Goal: Find contact information: Find contact information

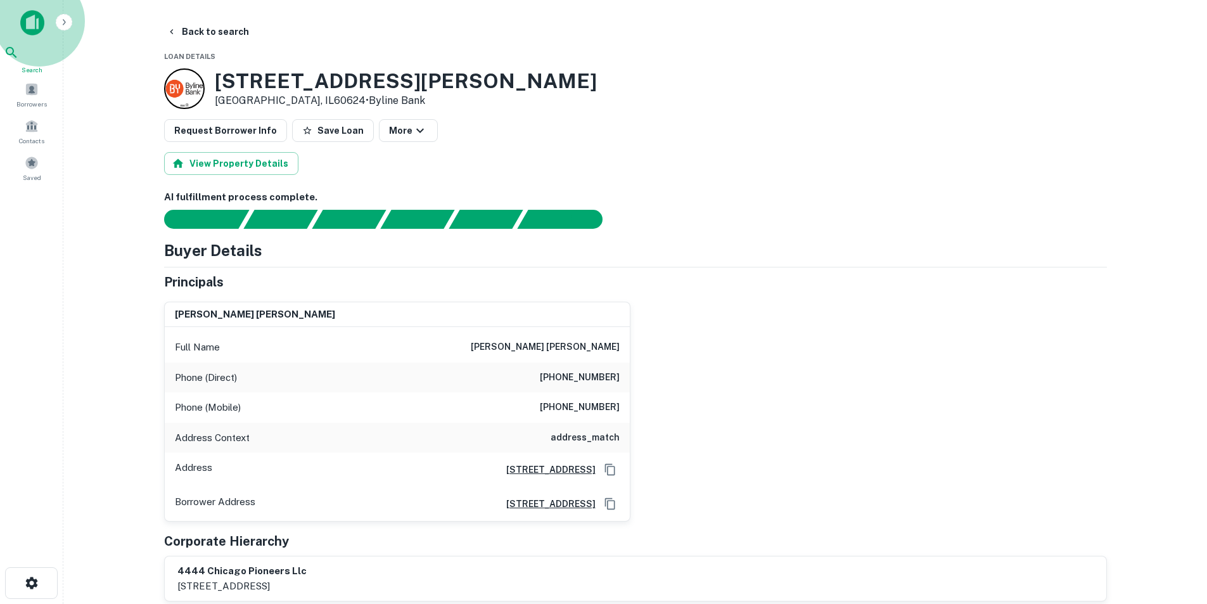
click at [43, 66] on div "Search" at bounding box center [32, 60] width 56 height 30
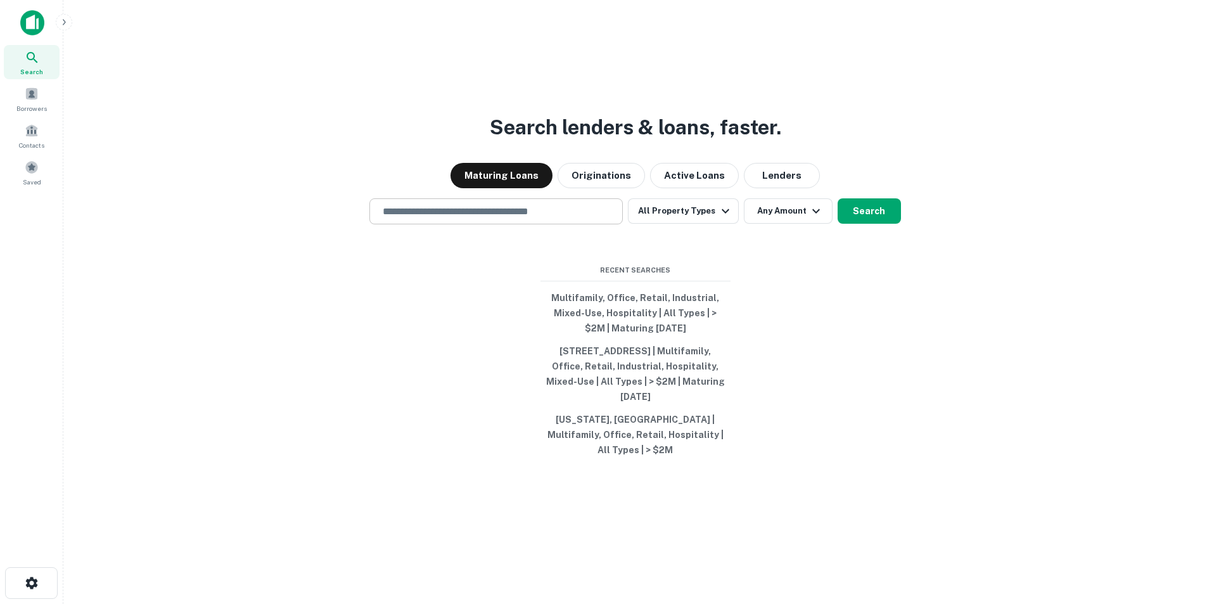
click at [547, 208] on div "​" at bounding box center [495, 211] width 253 height 26
paste input "**********"
type input "**********"
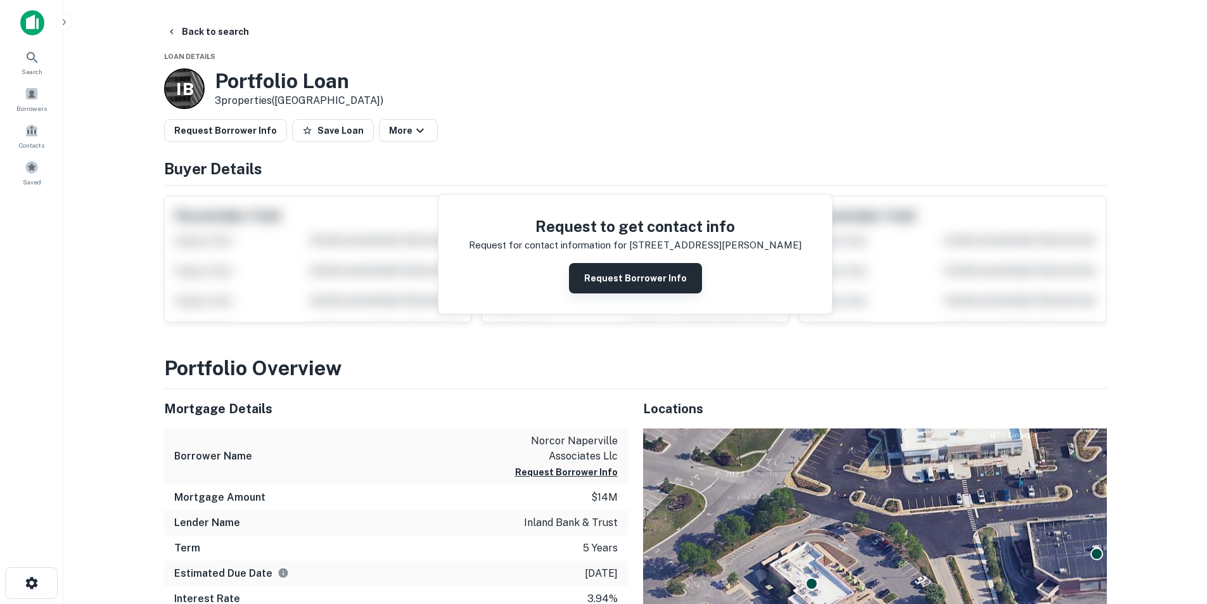
click at [664, 284] on button "Request Borrower Info" at bounding box center [635, 278] width 133 height 30
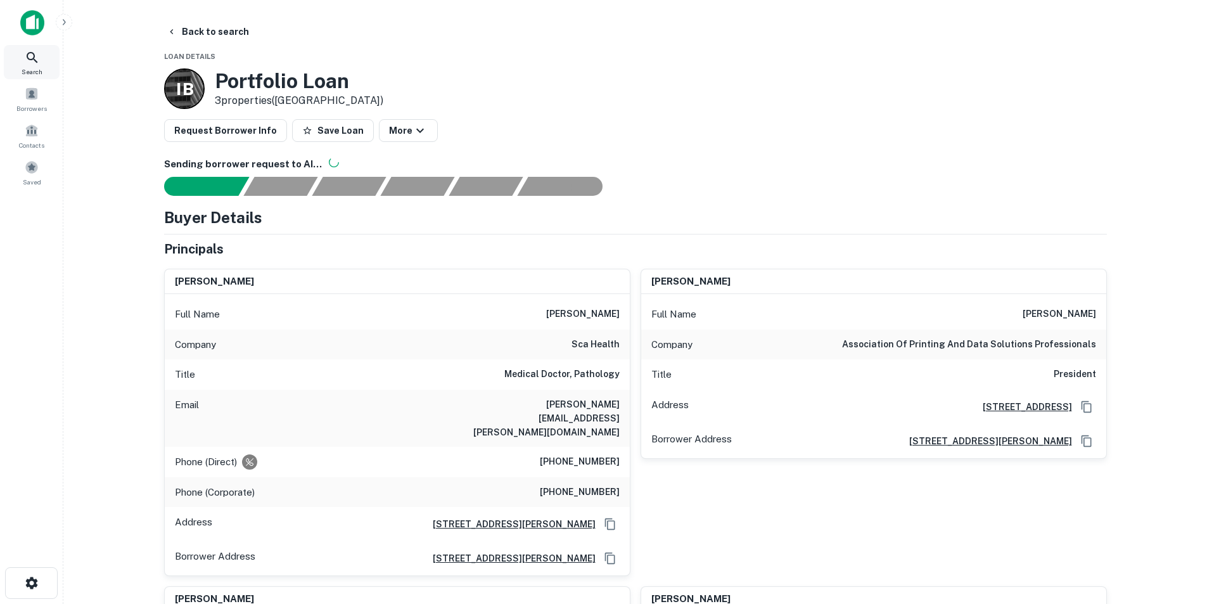
click at [32, 65] on icon at bounding box center [32, 57] width 15 height 15
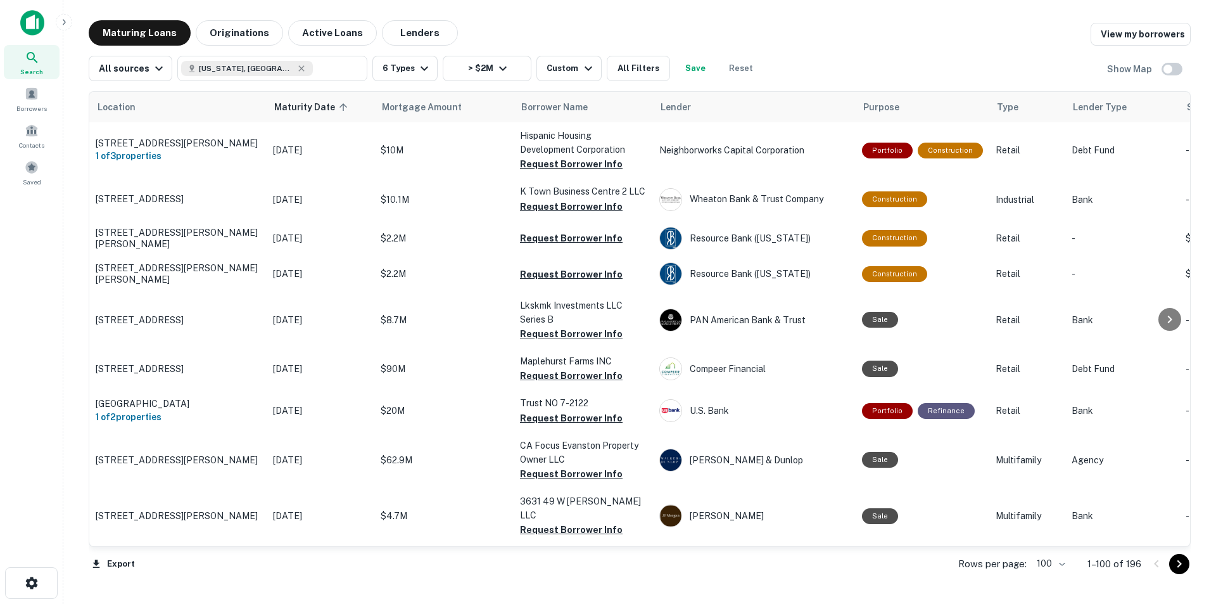
scroll to position [443, 0]
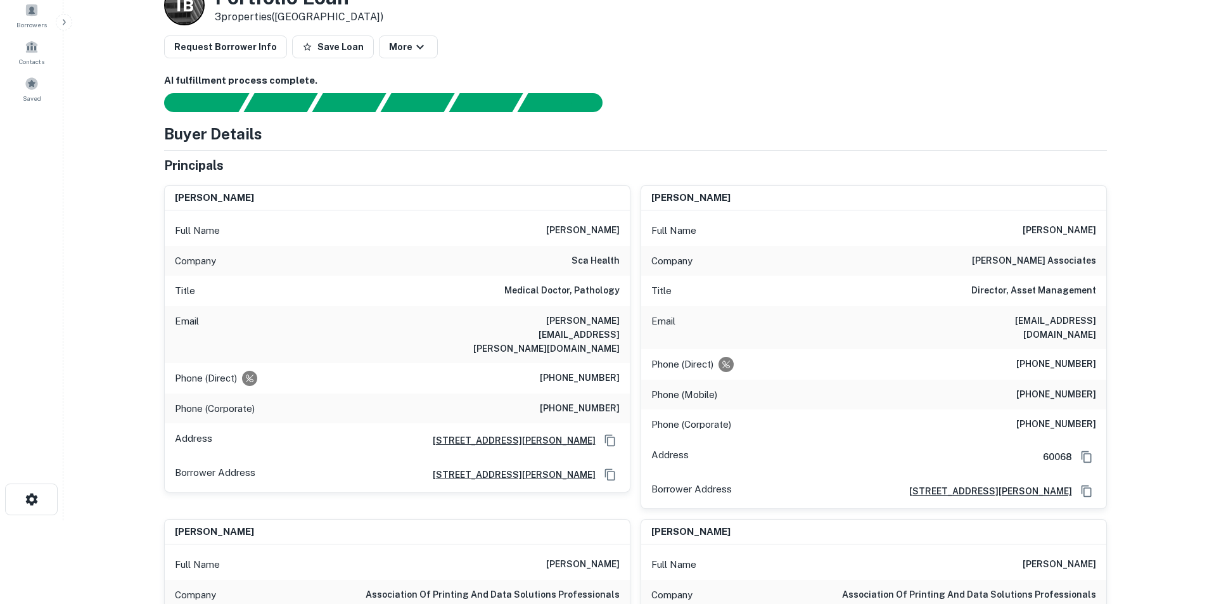
scroll to position [190, 0]
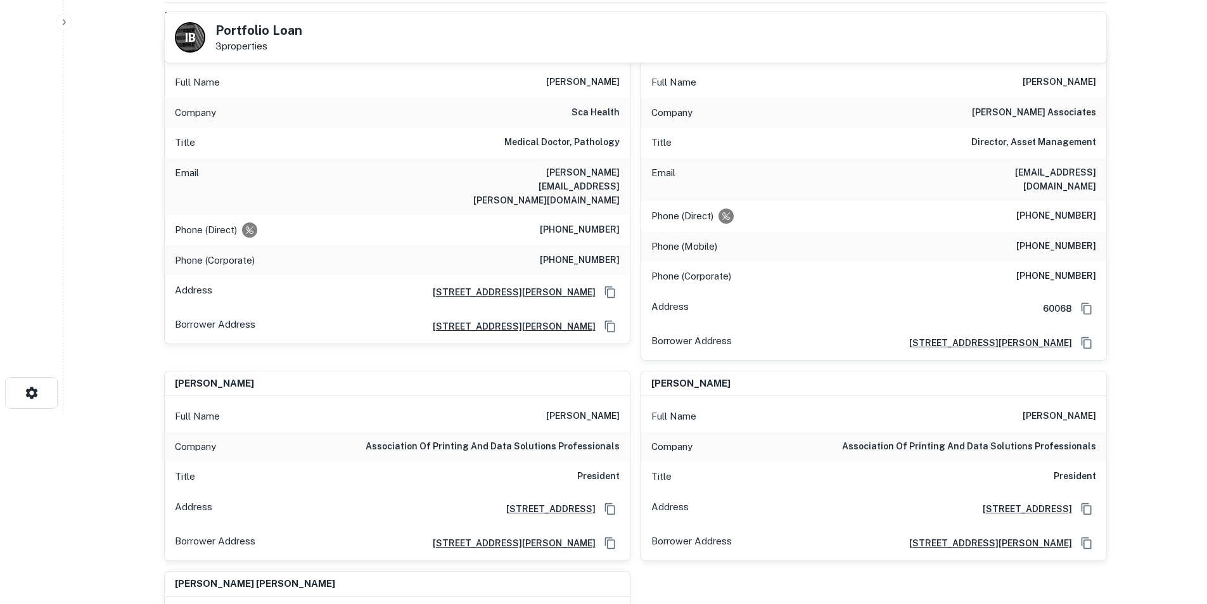
click at [1024, 116] on h6 "andrew feldman associates" at bounding box center [1034, 112] width 124 height 15
click at [1056, 177] on h6 "johng@rosenmgmt.com" at bounding box center [1020, 179] width 152 height 28
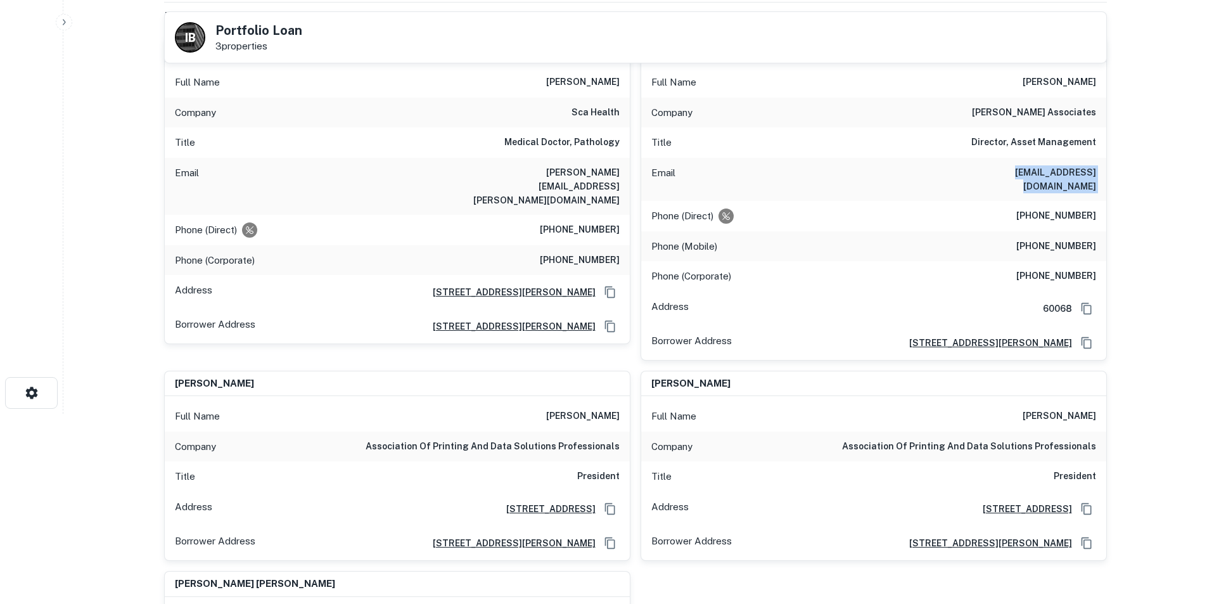
click at [1056, 177] on h6 "johng@rosenmgmt.com" at bounding box center [1020, 179] width 152 height 28
copy h6 "johng@rosenmgmt.com"
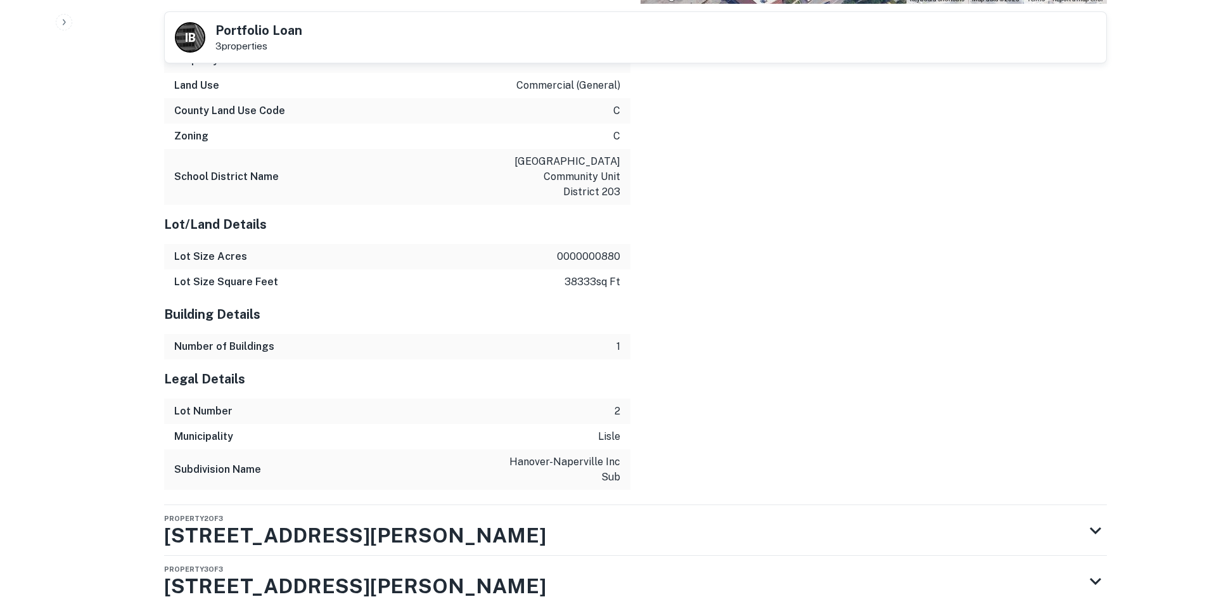
scroll to position [1764, 0]
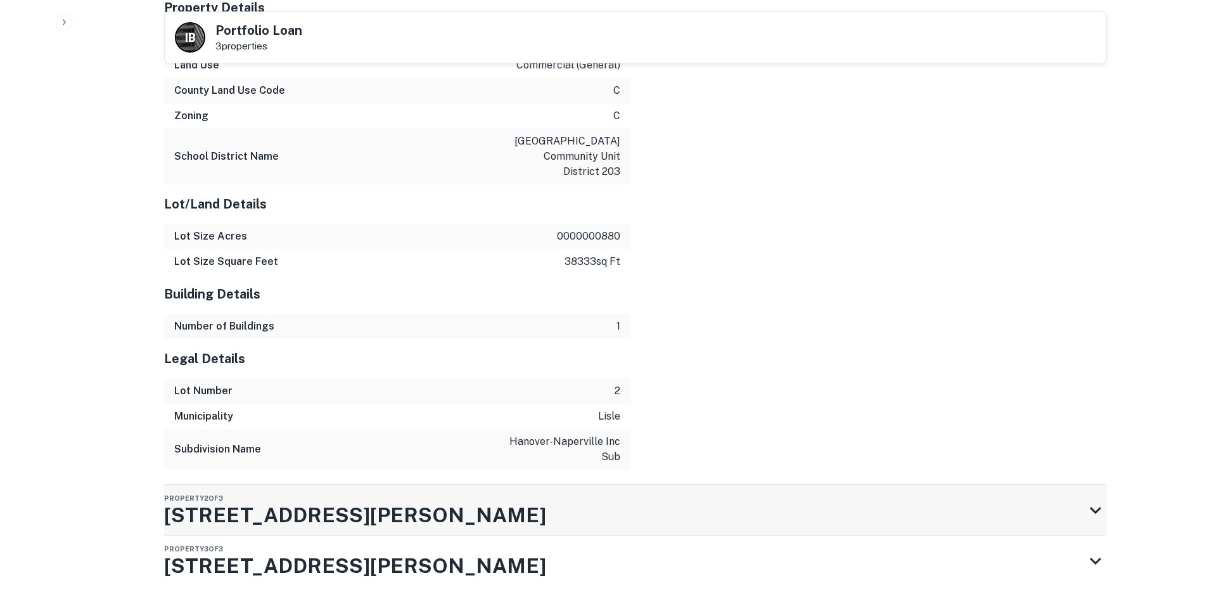
click at [377, 485] on div "Property 2 of 3 1191 E Ogden Ave" at bounding box center [624, 510] width 920 height 51
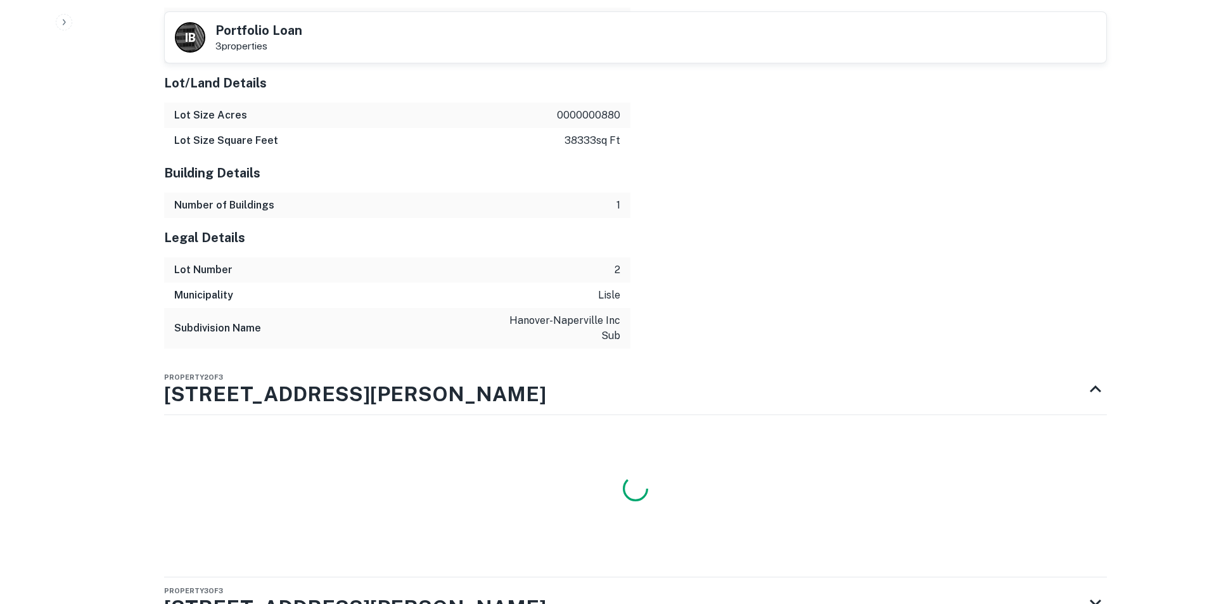
scroll to position [1927, 0]
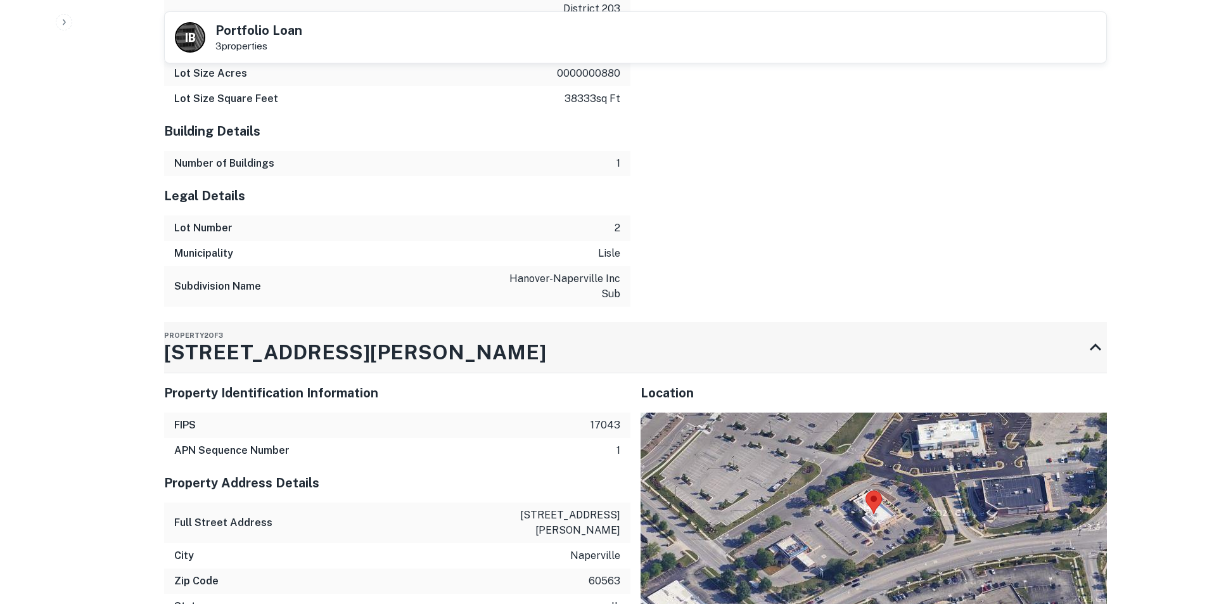
click at [323, 337] on h3 "1191 E Ogden Ave" at bounding box center [355, 352] width 382 height 30
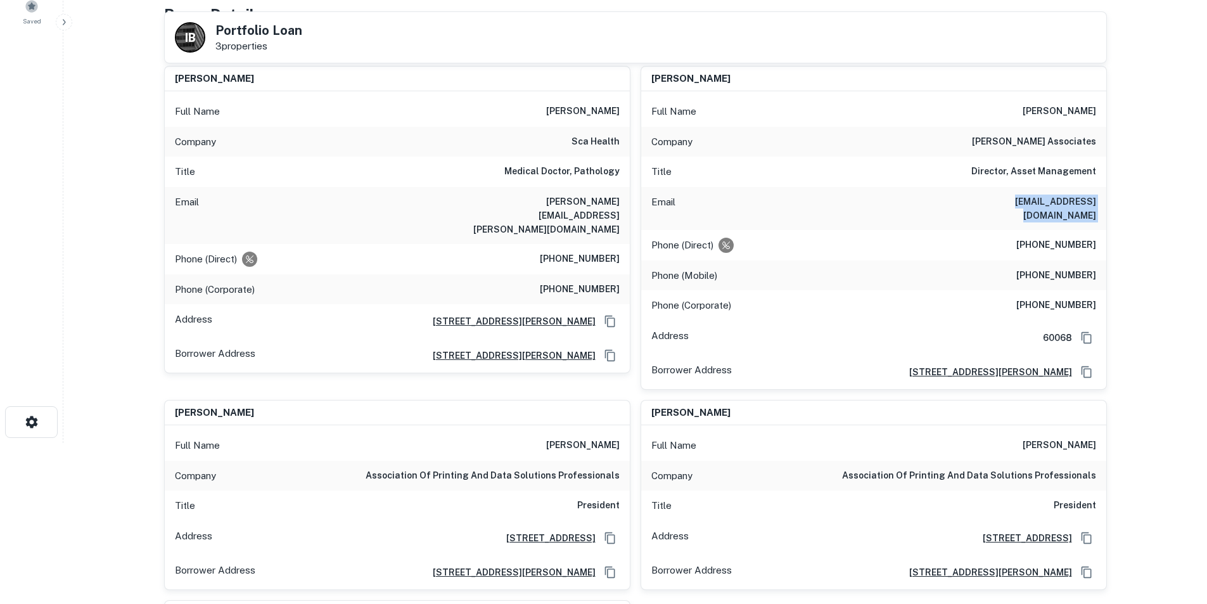
scroll to position [0, 0]
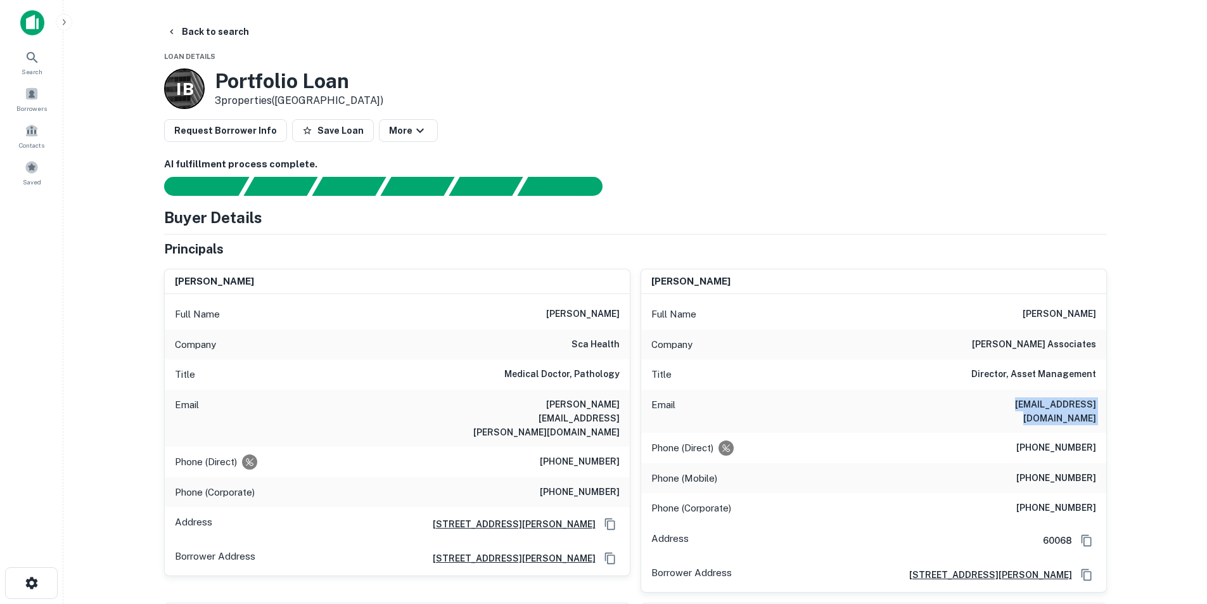
click at [1073, 308] on h6 "john r. gross" at bounding box center [1058, 314] width 73 height 15
copy h6 "john r. gross"
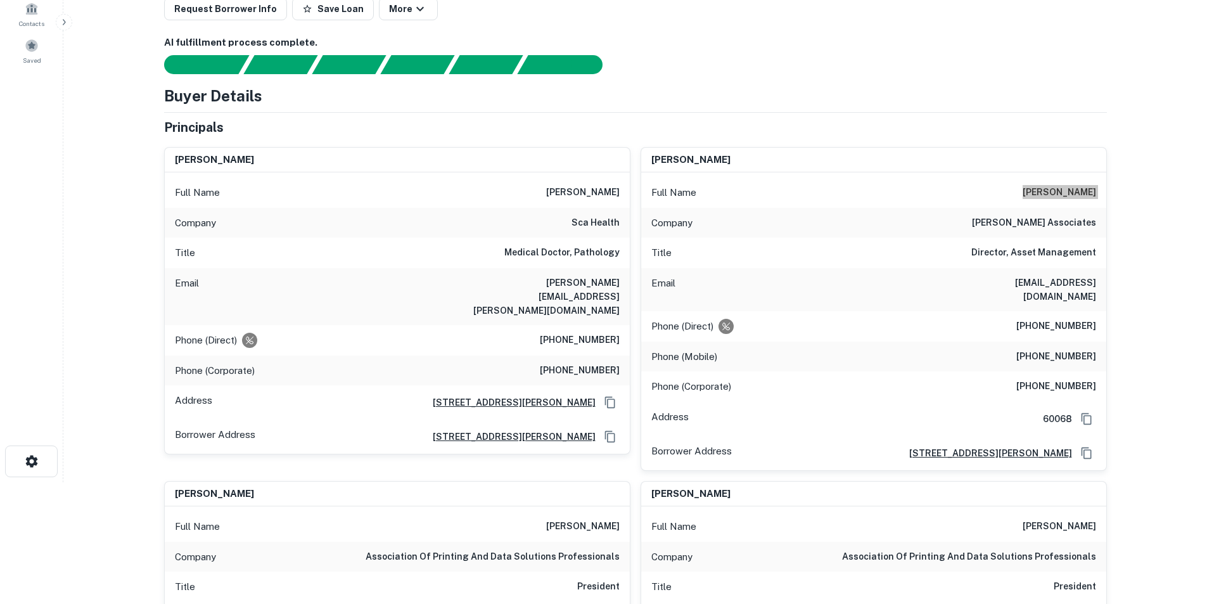
scroll to position [127, 0]
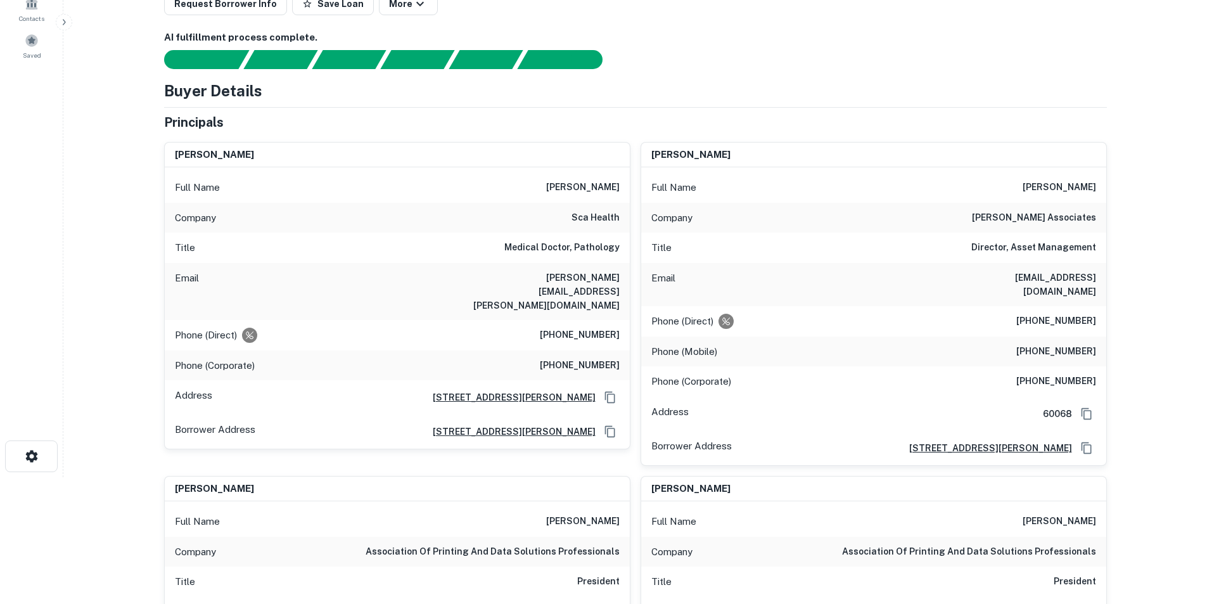
click at [886, 284] on div "Email johng@rosenmgmt.com" at bounding box center [873, 284] width 465 height 43
click at [1056, 344] on h6 "(480) 529-0070" at bounding box center [1056, 351] width 80 height 15
click at [1065, 272] on h6 "johng@rosenmgmt.com" at bounding box center [1020, 284] width 152 height 28
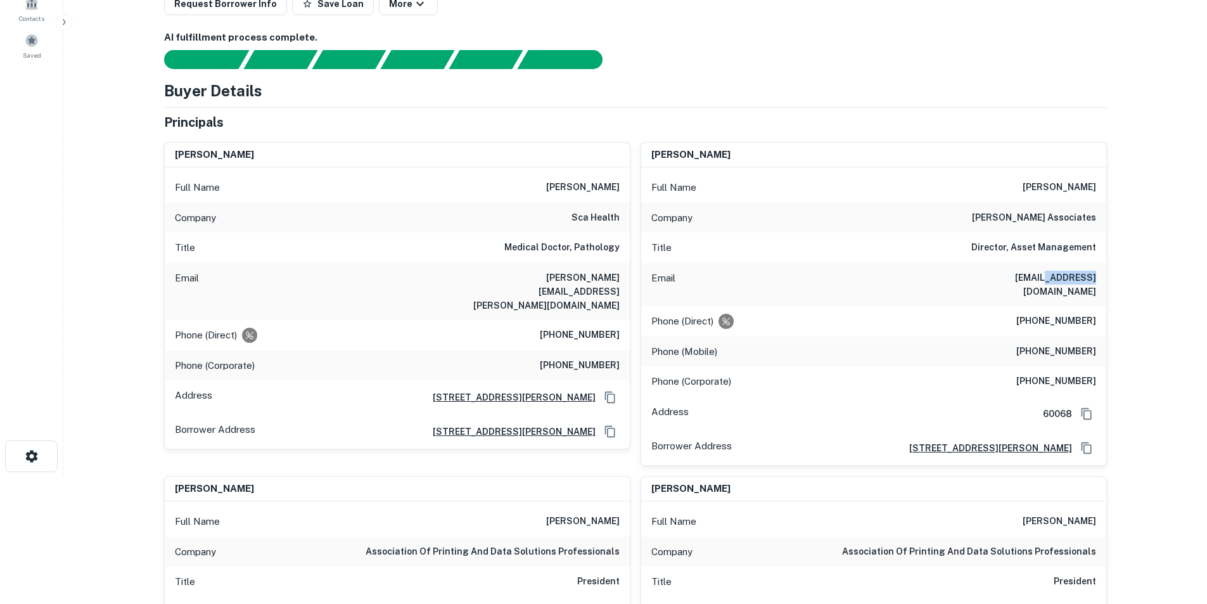
click at [1065, 272] on h6 "johng@rosenmgmt.com" at bounding box center [1020, 284] width 152 height 28
copy h6 "johng@rosenmgmt.com"
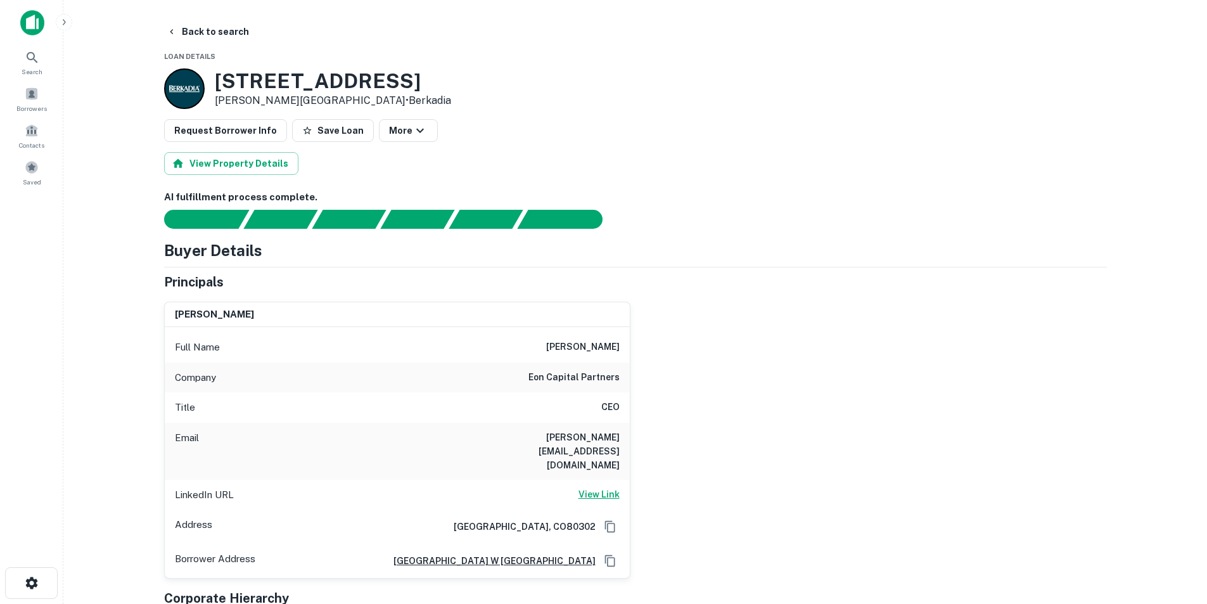
click at [609, 487] on h6 "View Link" at bounding box center [598, 494] width 41 height 14
click at [560, 441] on h6 "michael@eoncapitalpartners.com" at bounding box center [543, 451] width 152 height 42
copy h6 "michael@eoncapitalpartners.com"
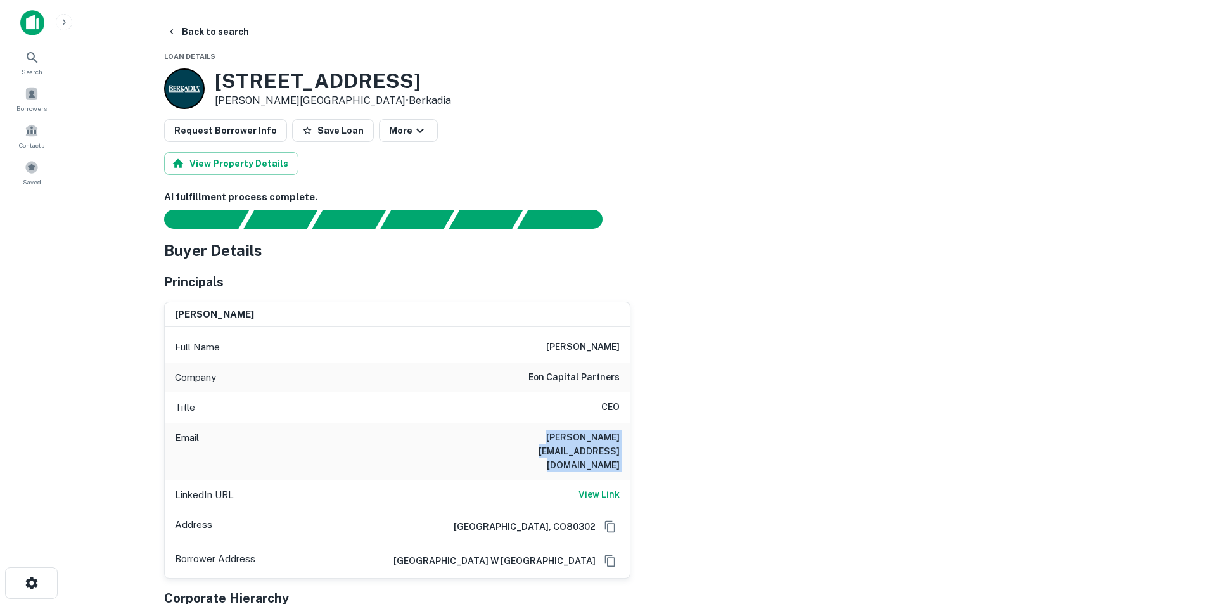
click at [508, 442] on h6 "michael@eoncapitalpartners.com" at bounding box center [543, 451] width 152 height 42
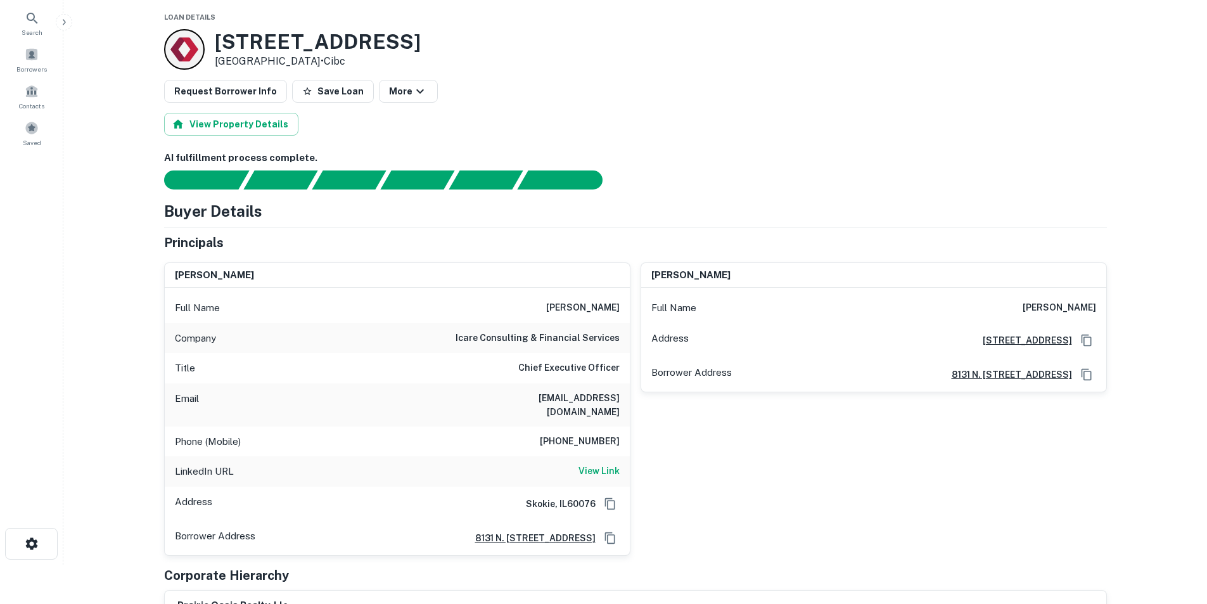
scroll to position [190, 0]
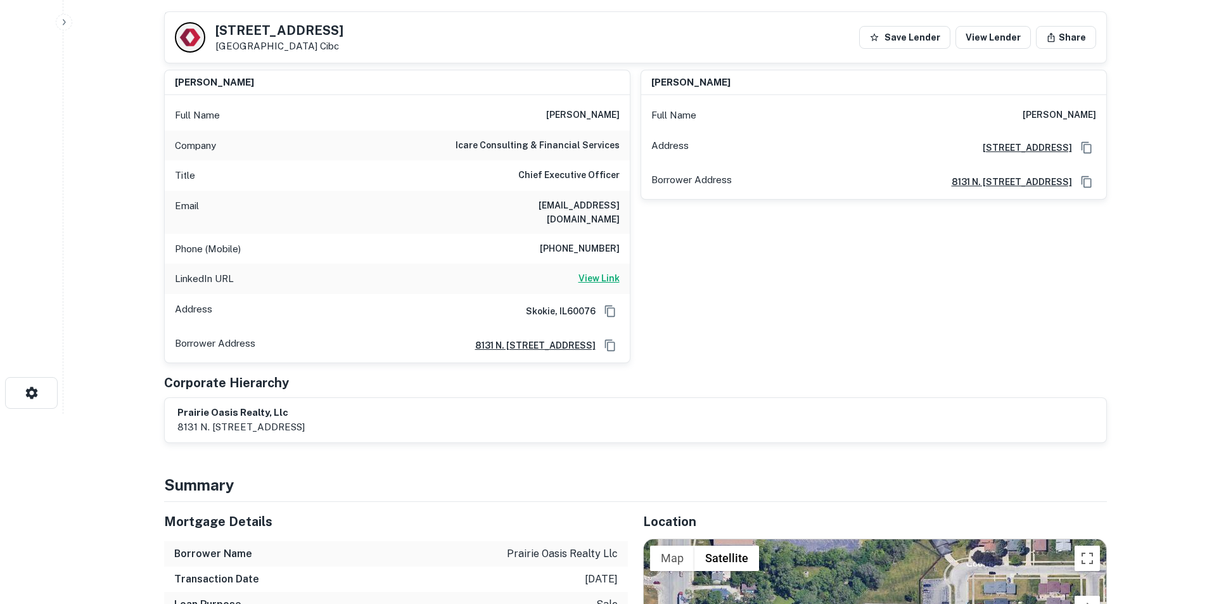
click at [584, 271] on h6 "View Link" at bounding box center [598, 278] width 41 height 14
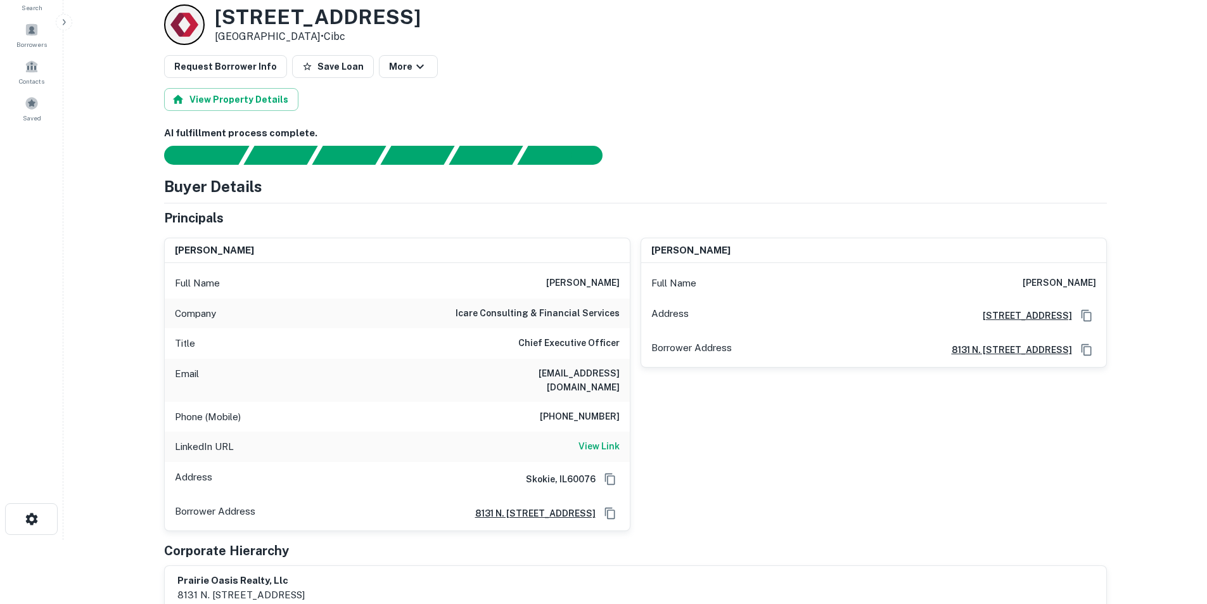
scroll to position [63, 0]
click at [578, 440] on link "View Link" at bounding box center [598, 447] width 41 height 15
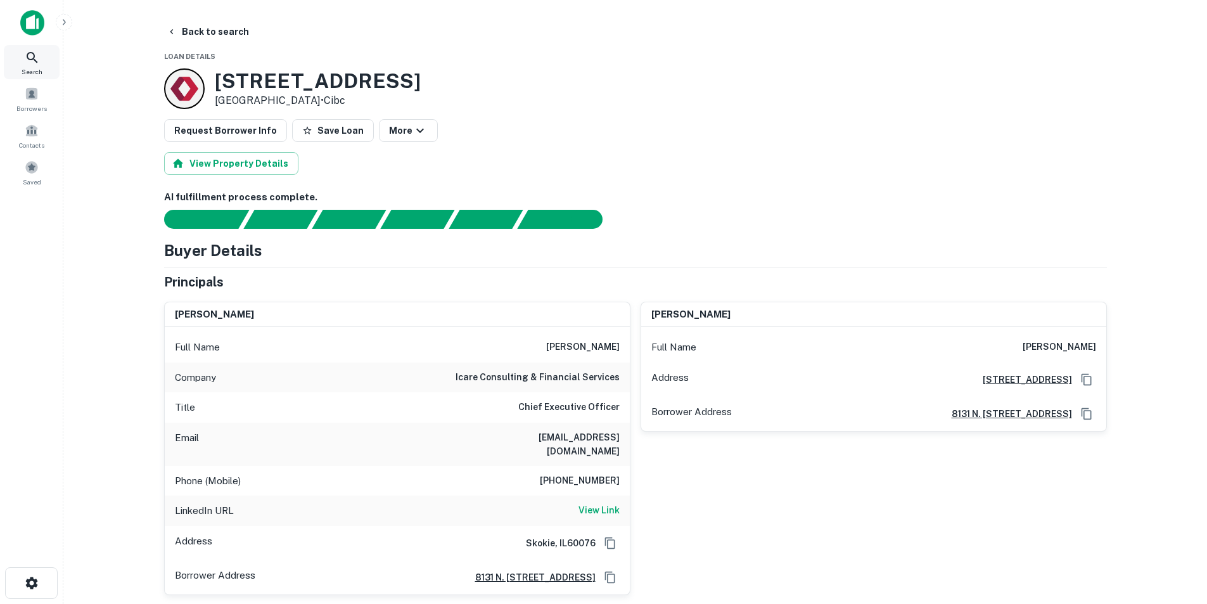
click at [34, 62] on icon at bounding box center [32, 57] width 15 height 15
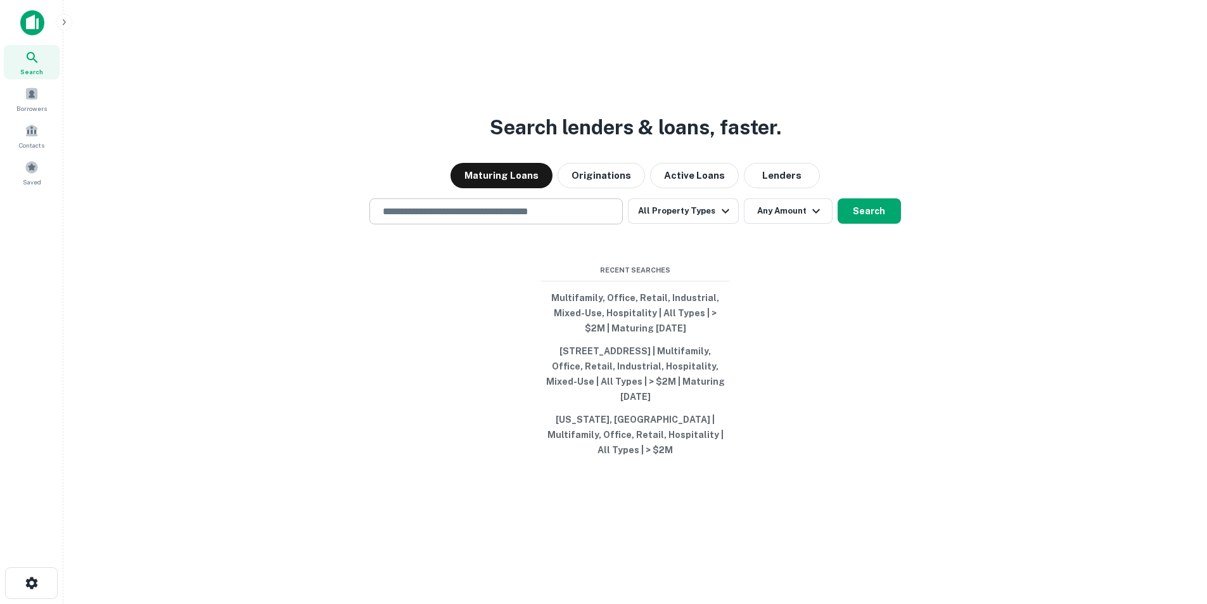
drag, startPoint x: 0, startPoint y: 0, endPoint x: 526, endPoint y: 219, distance: 569.9
click at [526, 219] on input "text" at bounding box center [496, 211] width 242 height 15
paste input "**********"
type input "**********"
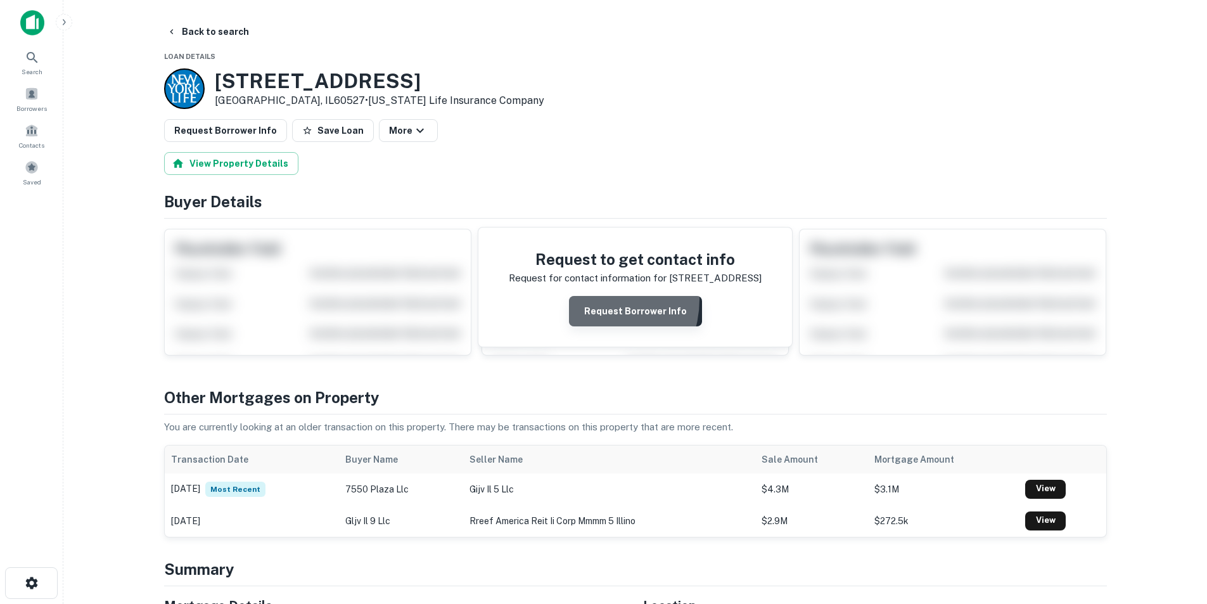
click at [593, 300] on button "Request Borrower Info" at bounding box center [635, 311] width 133 height 30
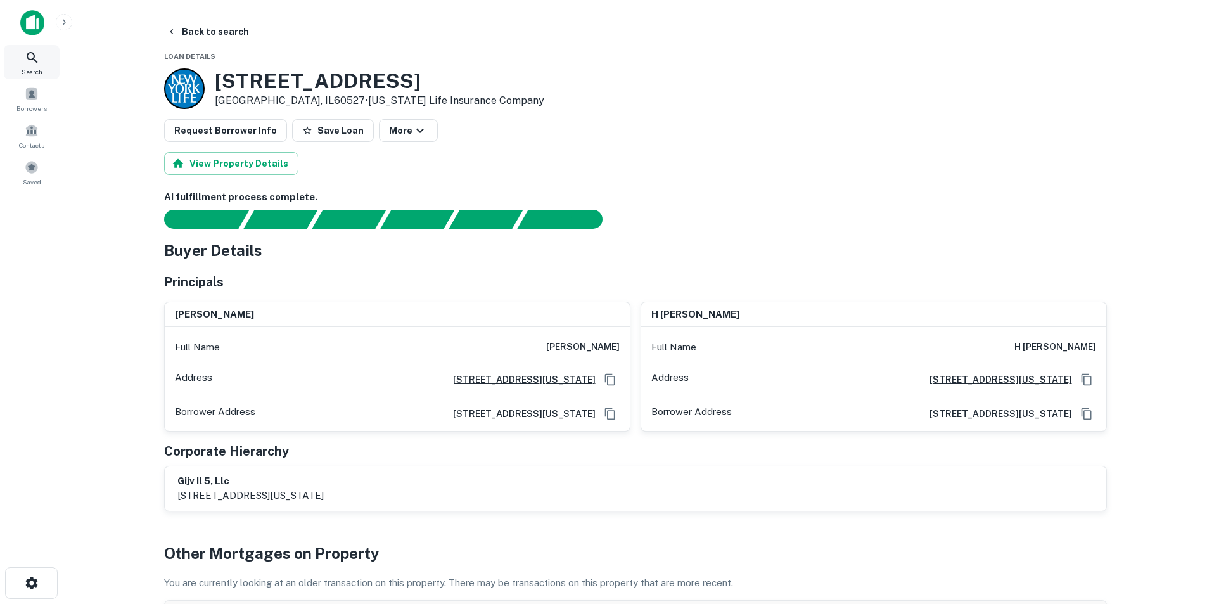
click at [37, 64] on icon at bounding box center [32, 57] width 15 height 15
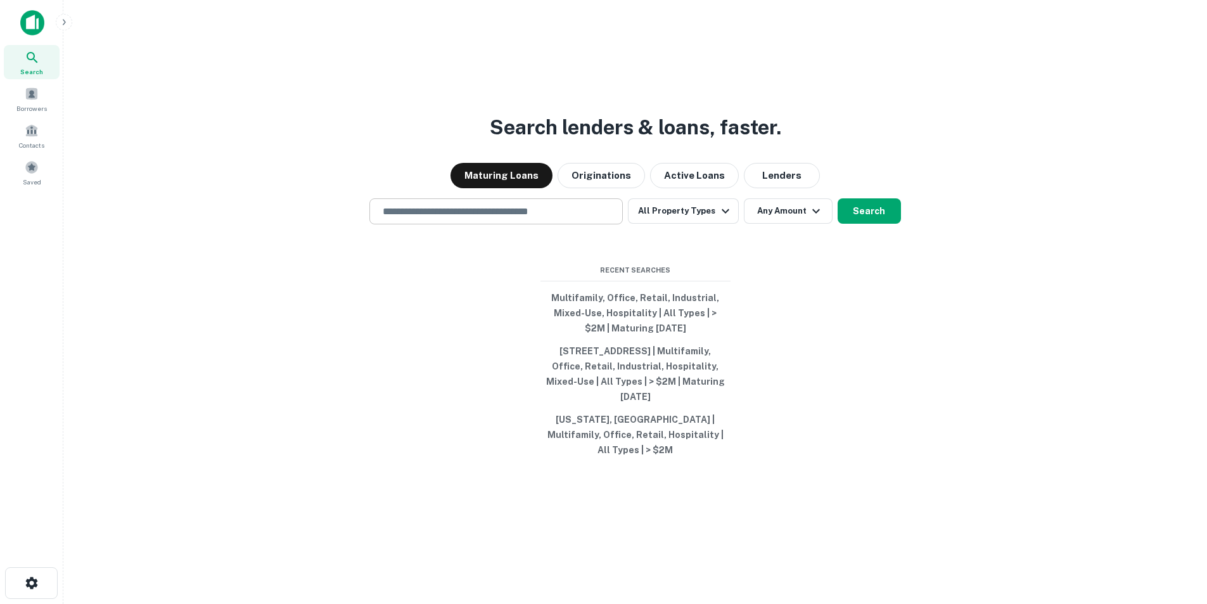
click at [440, 219] on input "text" at bounding box center [496, 211] width 242 height 15
paste input "**********"
type input "**********"
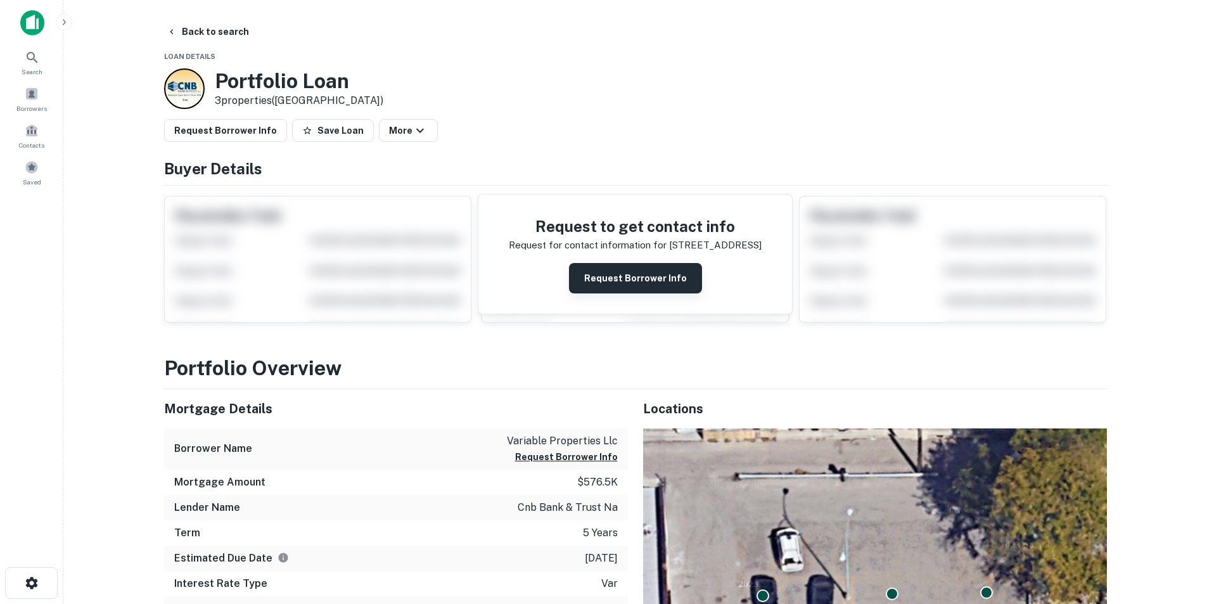
click at [621, 281] on button "Request Borrower Info" at bounding box center [635, 278] width 133 height 30
